Goal: Task Accomplishment & Management: Manage account settings

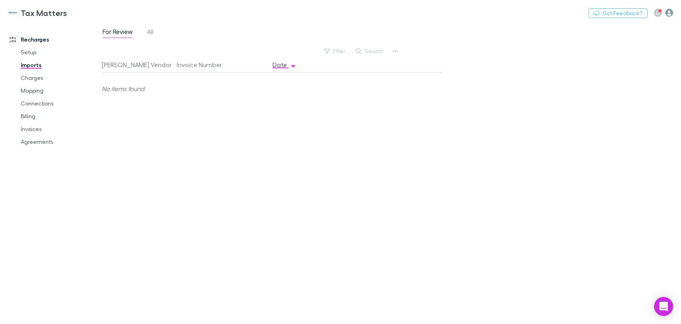
click at [668, 12] on icon "button" at bounding box center [669, 13] width 8 height 8
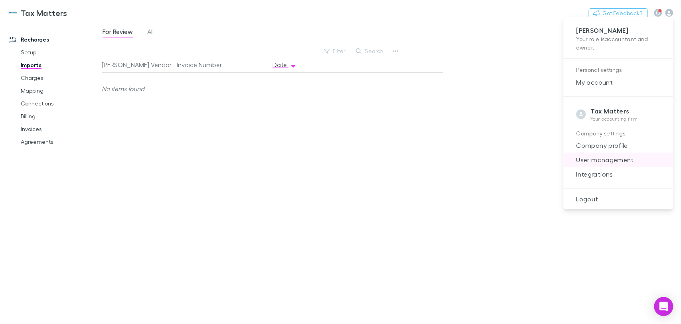
click at [610, 161] on span "User management" at bounding box center [618, 160] width 97 height 10
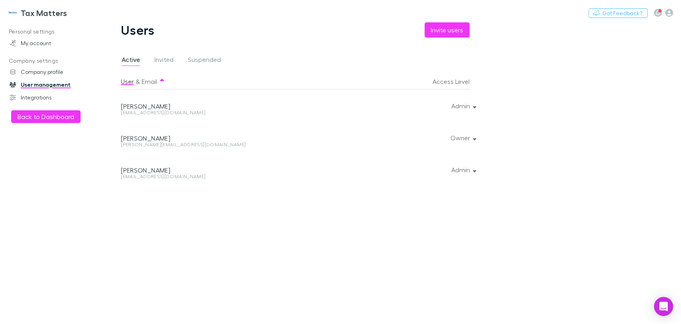
click at [473, 106] on div at bounding box center [473, 105] width 5 height 32
click at [461, 105] on button "Admin" at bounding box center [463, 105] width 37 height 11
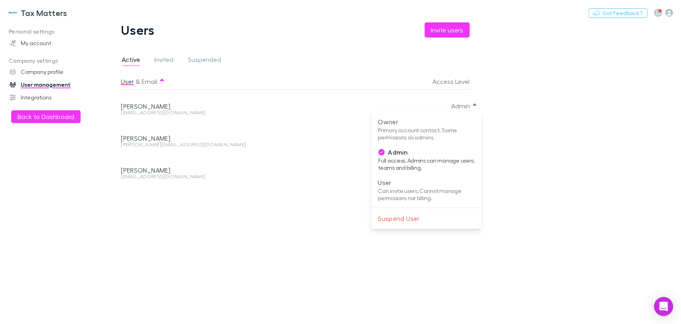
drag, startPoint x: 153, startPoint y: 59, endPoint x: 168, endPoint y: 60, distance: 14.4
click at [153, 59] on div at bounding box center [340, 162] width 681 height 324
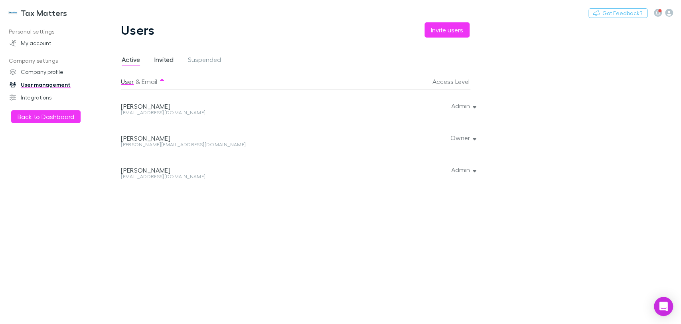
click at [170, 59] on span "Invited" at bounding box center [163, 60] width 19 height 10
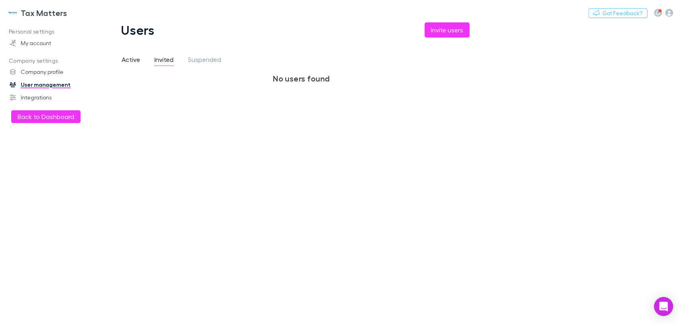
click at [131, 58] on span "Active" at bounding box center [131, 60] width 18 height 10
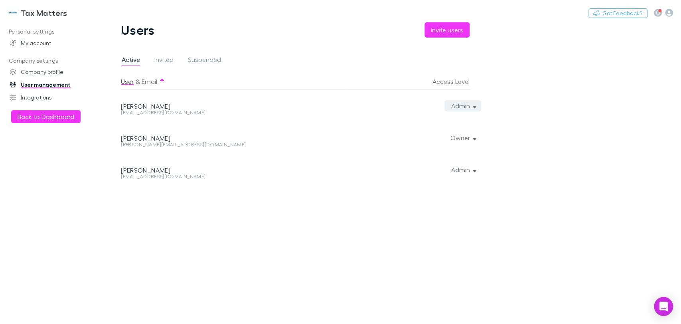
click at [477, 106] on button "Admin" at bounding box center [463, 105] width 37 height 11
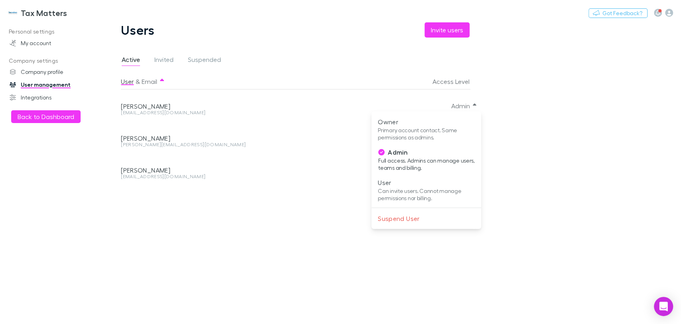
click at [204, 61] on div at bounding box center [340, 162] width 681 height 324
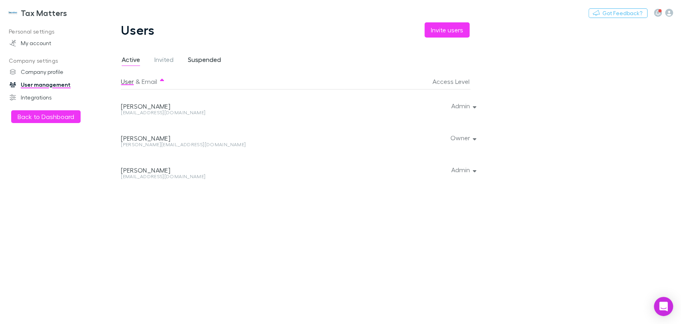
click at [206, 60] on span "Suspended" at bounding box center [204, 60] width 33 height 10
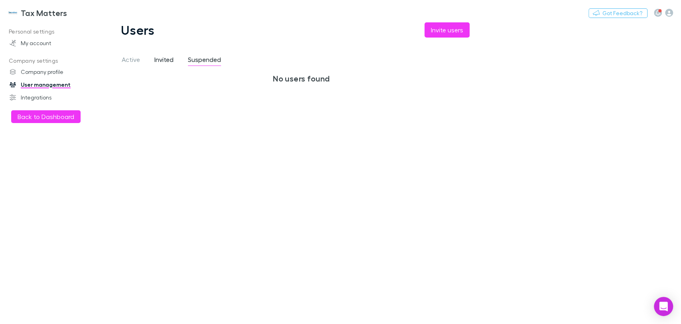
click at [163, 59] on span "Invited" at bounding box center [163, 60] width 19 height 10
click at [131, 60] on span "Active" at bounding box center [131, 60] width 18 height 10
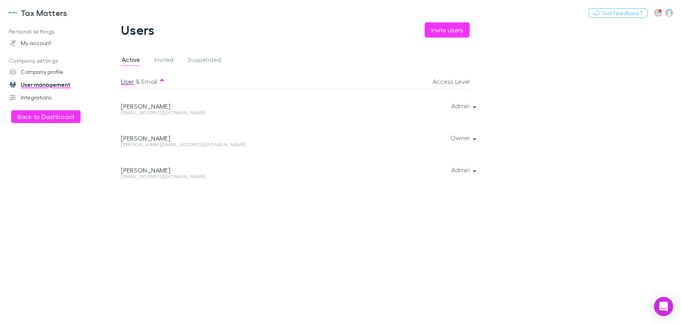
click at [475, 106] on div at bounding box center [473, 105] width 5 height 32
click at [473, 106] on div at bounding box center [473, 105] width 5 height 32
click at [463, 107] on button "Admin" at bounding box center [463, 105] width 37 height 11
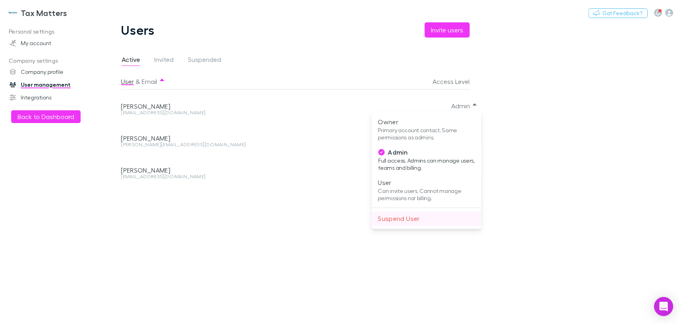
click at [393, 219] on p "Suspend User" at bounding box center [426, 219] width 97 height 10
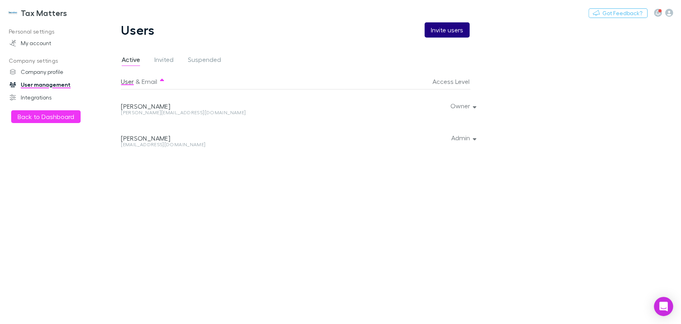
click at [447, 33] on button "Invite users" at bounding box center [447, 29] width 45 height 15
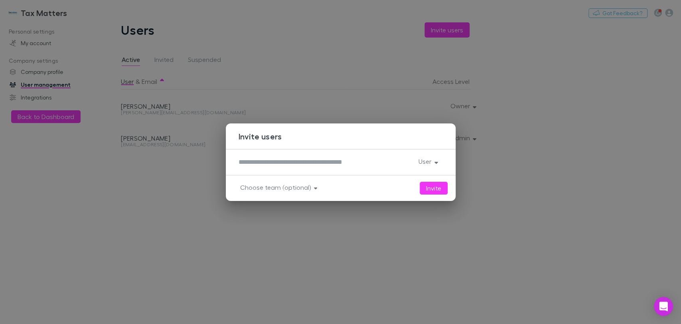
click at [260, 157] on textarea at bounding box center [326, 161] width 174 height 9
type textarea "**********"
click at [435, 156] on button "User" at bounding box center [427, 161] width 31 height 11
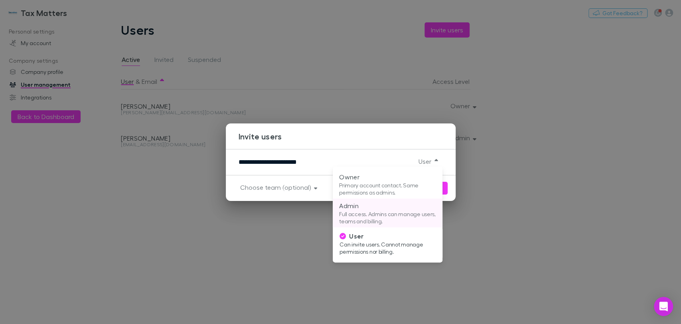
click at [361, 210] on p "Full access. Admins can manage users, teams and billing." at bounding box center [387, 217] width 97 height 14
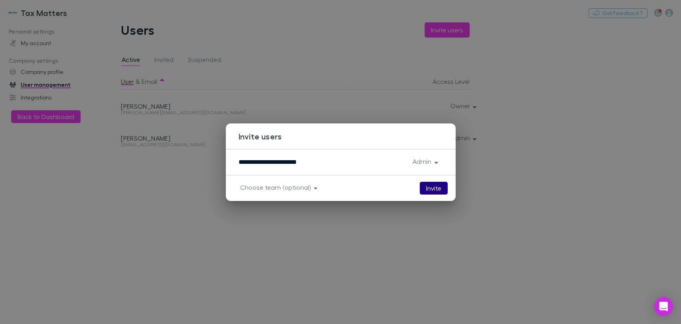
click at [434, 187] on button "Invite" at bounding box center [434, 188] width 28 height 13
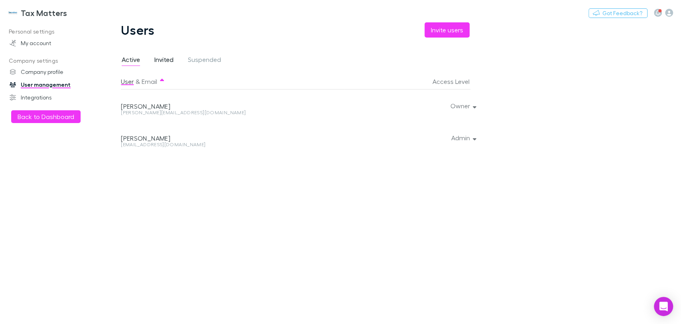
click at [167, 61] on span "Invited" at bounding box center [163, 60] width 19 height 10
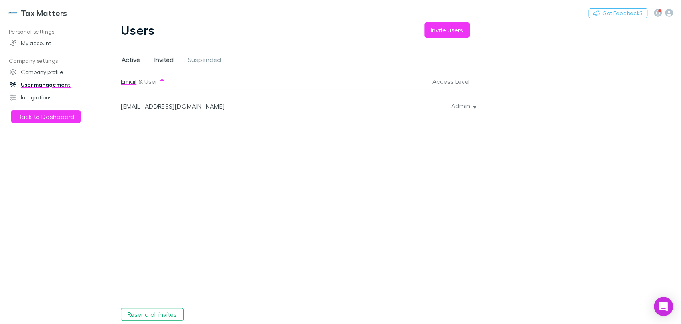
click at [132, 62] on span "Active" at bounding box center [131, 60] width 18 height 10
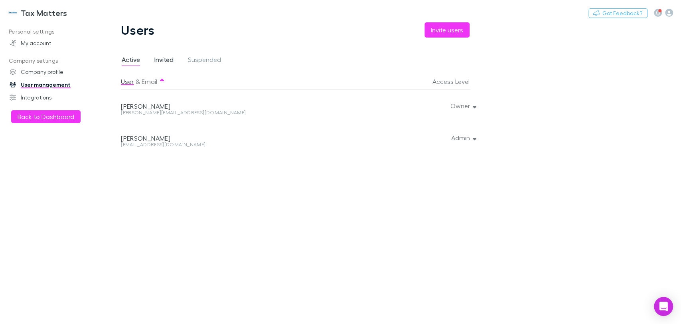
click at [168, 59] on span "Invited" at bounding box center [163, 60] width 19 height 10
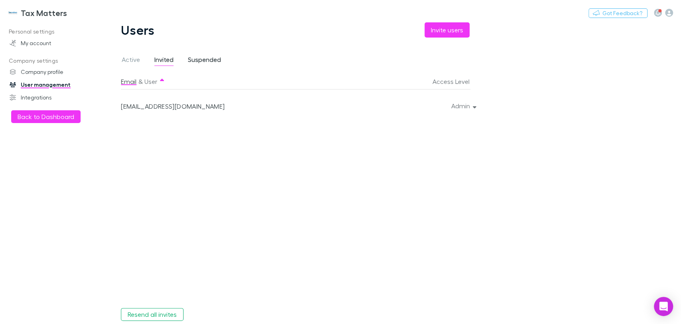
click at [211, 58] on span "Suspended" at bounding box center [204, 60] width 33 height 10
click at [133, 57] on span "Active" at bounding box center [131, 60] width 18 height 10
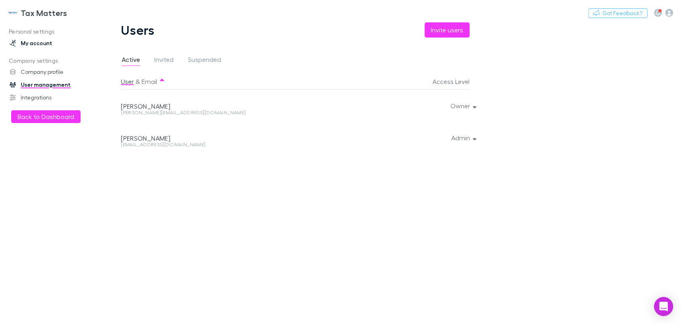
click at [34, 42] on link "My account" at bounding box center [55, 43] width 106 height 13
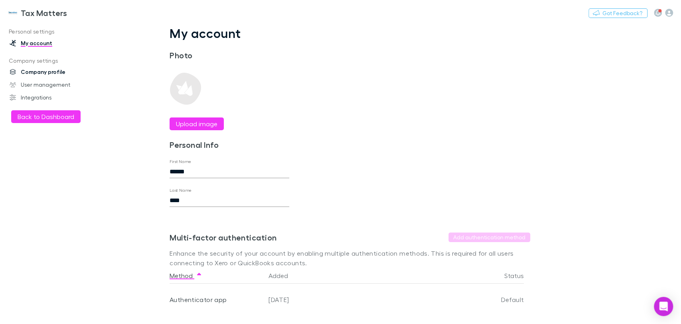
click at [34, 71] on link "Company profile" at bounding box center [55, 71] width 106 height 13
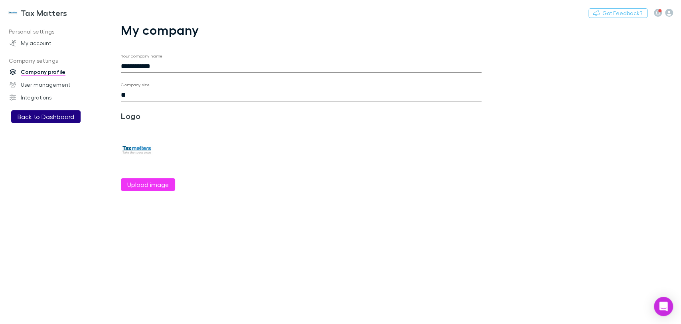
click at [35, 115] on button "Back to Dashboard" at bounding box center [45, 116] width 69 height 13
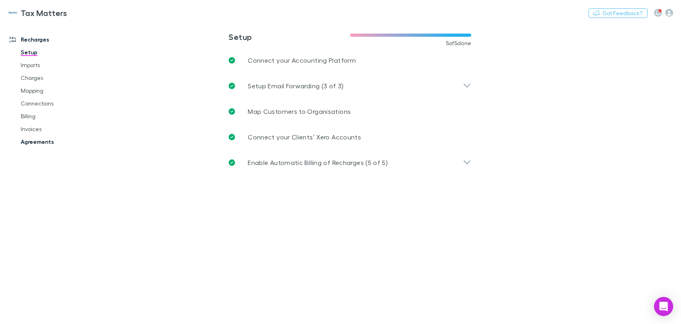
click at [38, 139] on link "Agreements" at bounding box center [60, 141] width 95 height 13
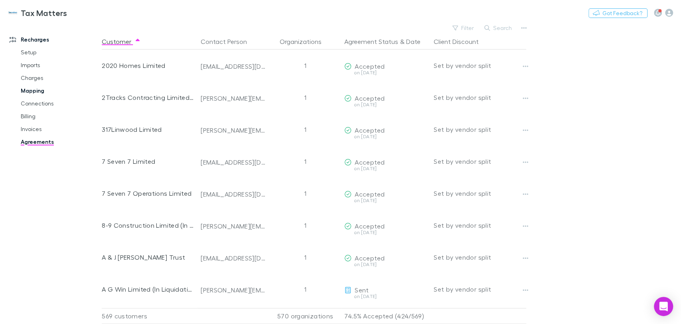
click at [35, 86] on link "Mapping" at bounding box center [60, 90] width 95 height 13
